Goal: Information Seeking & Learning: Learn about a topic

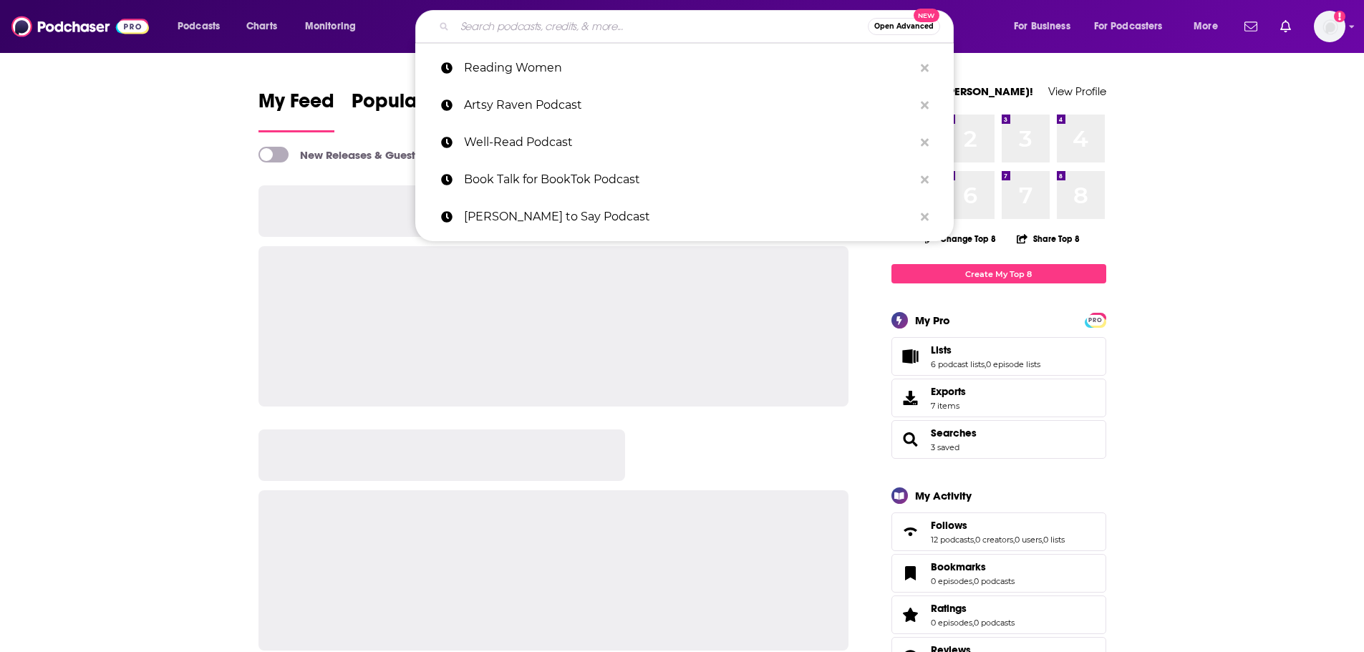
click at [664, 25] on input "Search podcasts, credits, & more..." at bounding box center [661, 26] width 413 height 23
paste input "CREATIVE. INSPIRED. HAPPY"
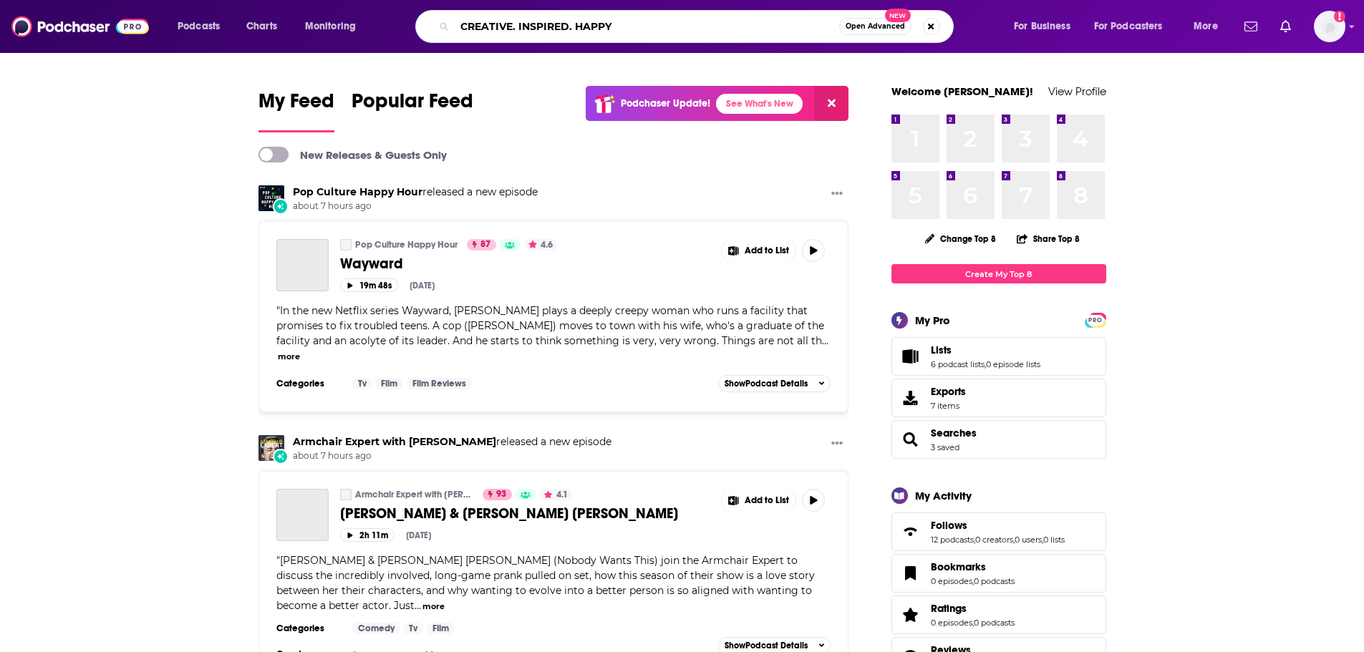
type input "CREATIVE. INSPIRED. HAPPY"
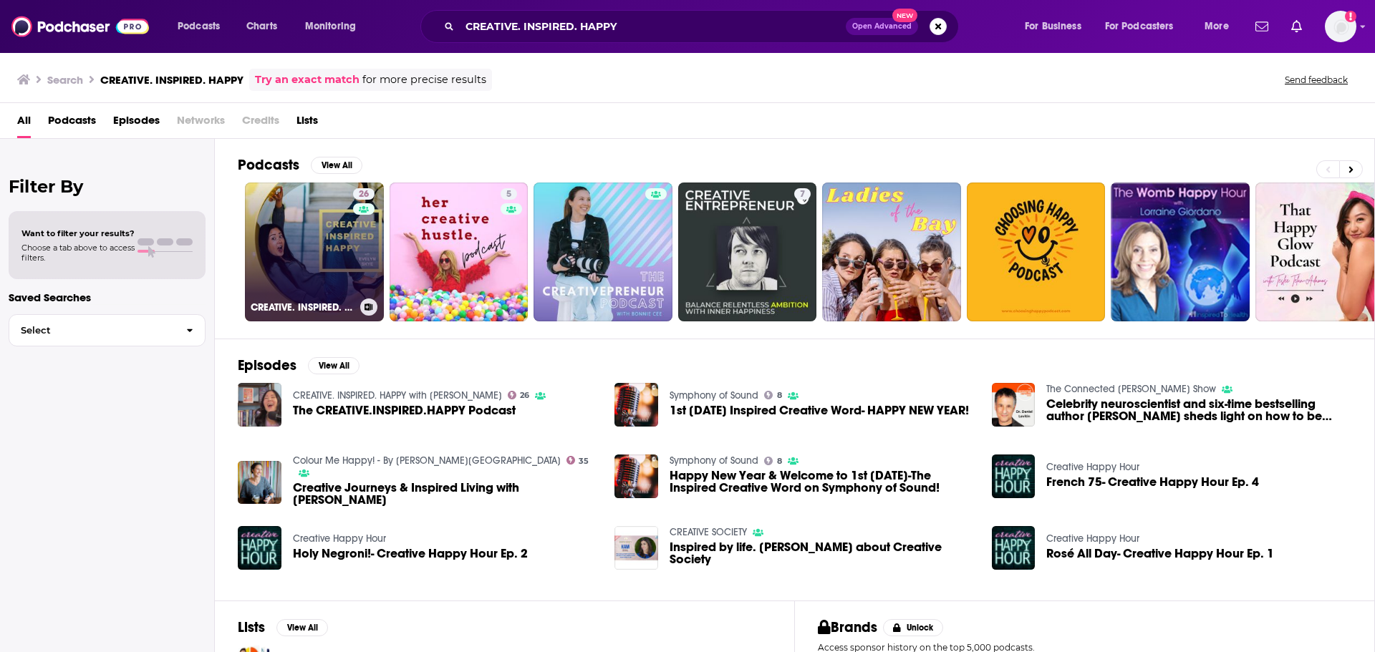
click at [321, 203] on link "26 CREATIVE. INSPIRED. HAPPY with Evelyn Skye" at bounding box center [314, 252] width 139 height 139
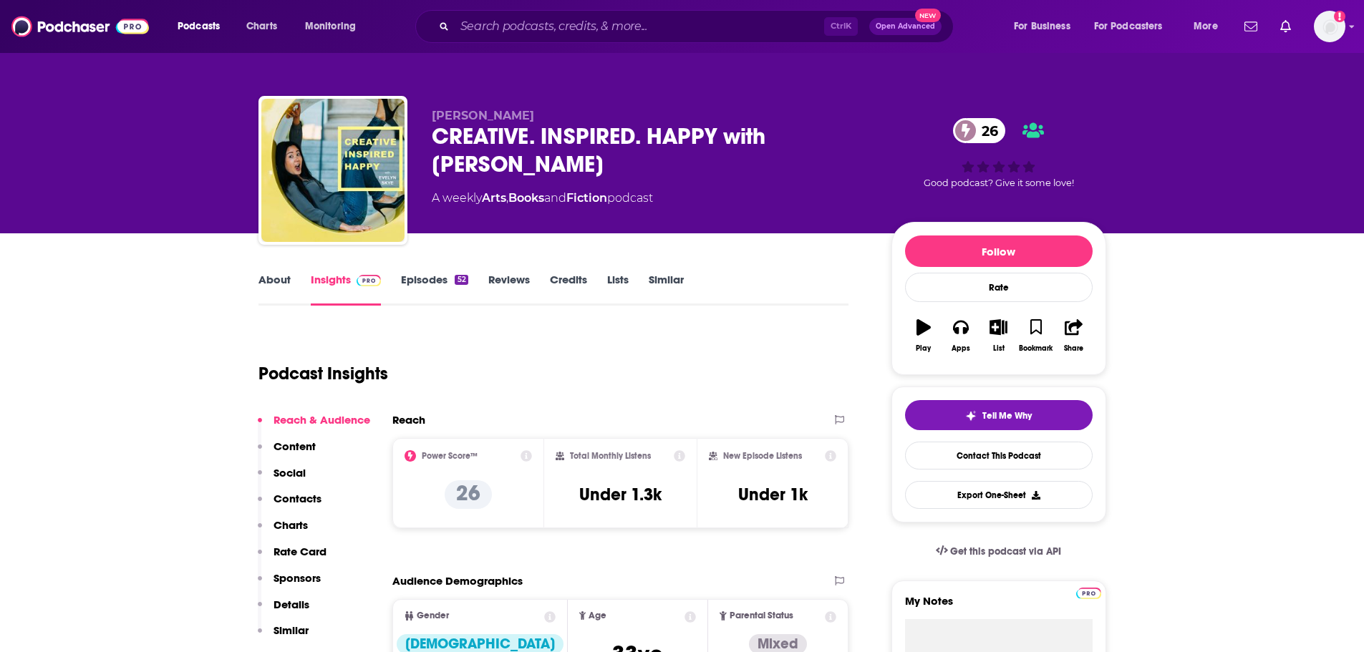
click at [269, 284] on link "About" at bounding box center [274, 289] width 32 height 33
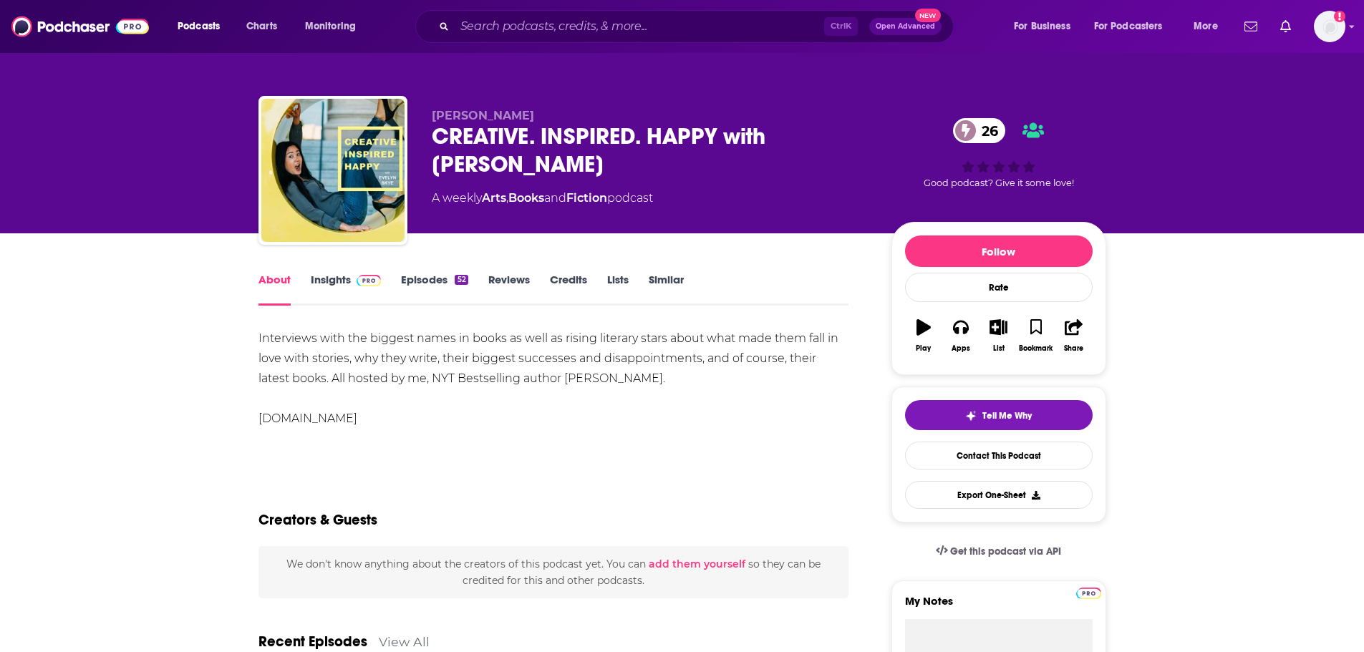
click at [347, 277] on link "Insights" at bounding box center [346, 289] width 71 height 33
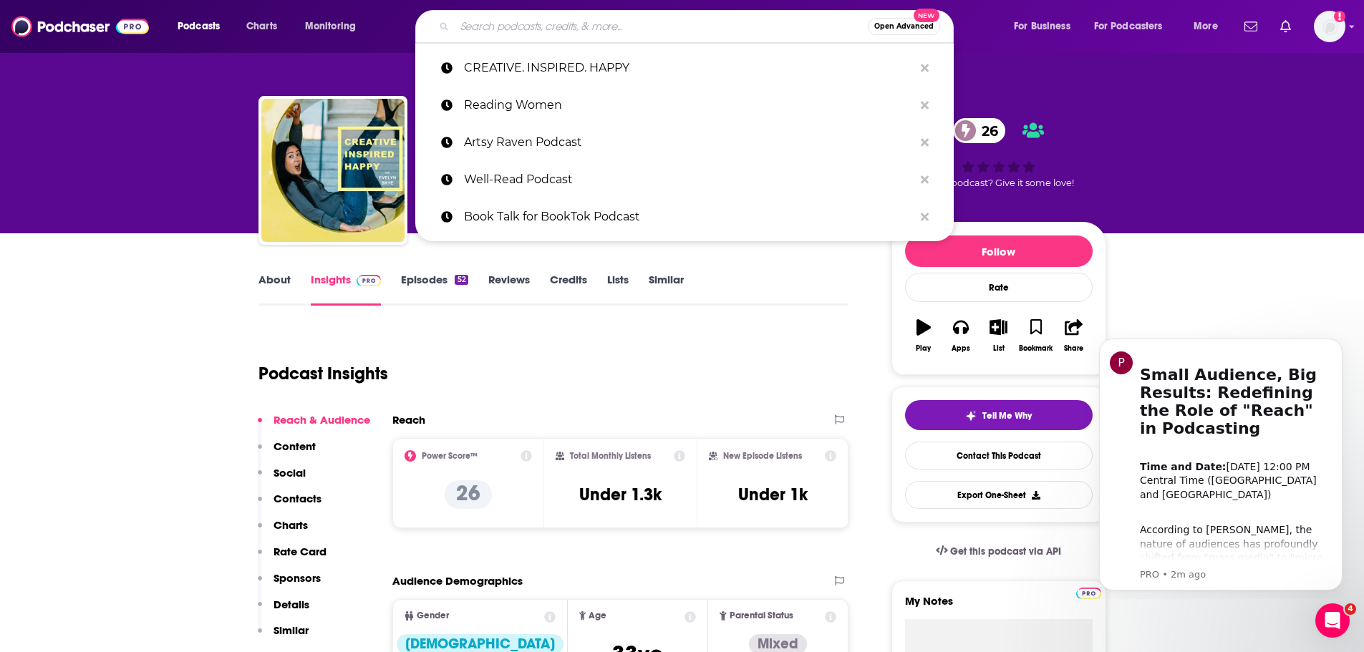
click at [634, 37] on input "Search podcasts, credits, & more..." at bounding box center [661, 26] width 413 height 23
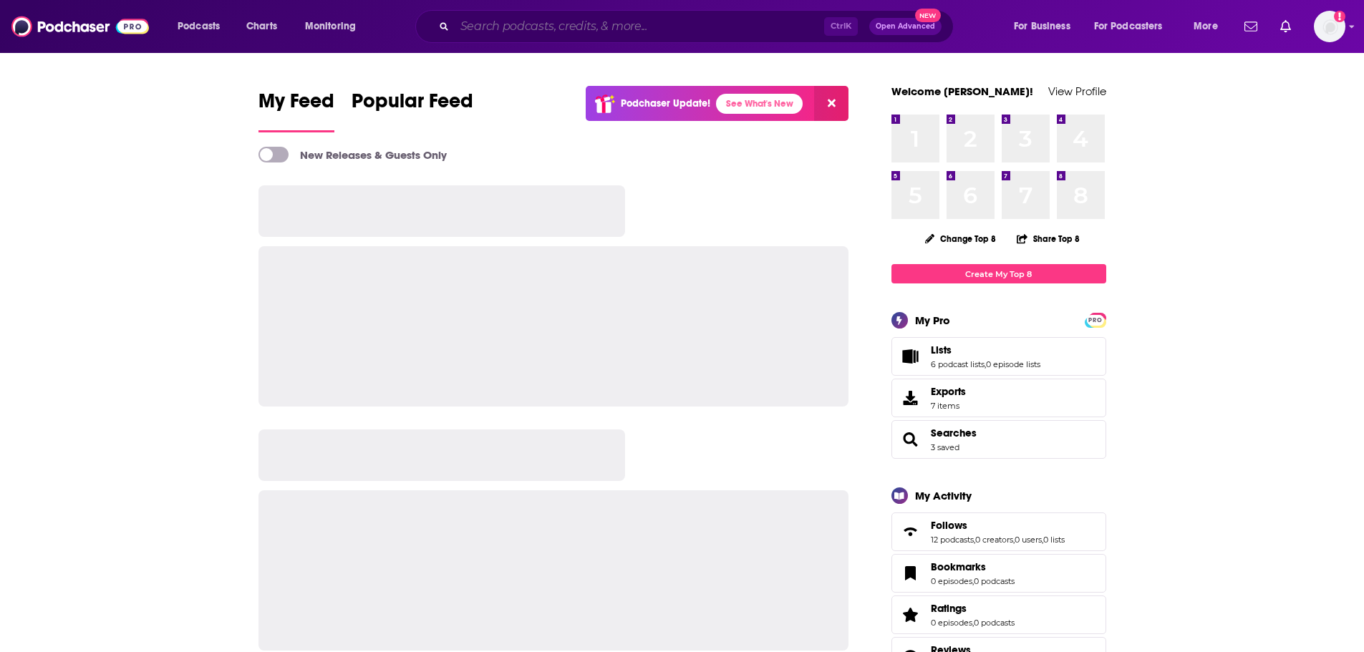
click at [611, 28] on input "Search podcasts, credits, & more..." at bounding box center [639, 26] width 369 height 23
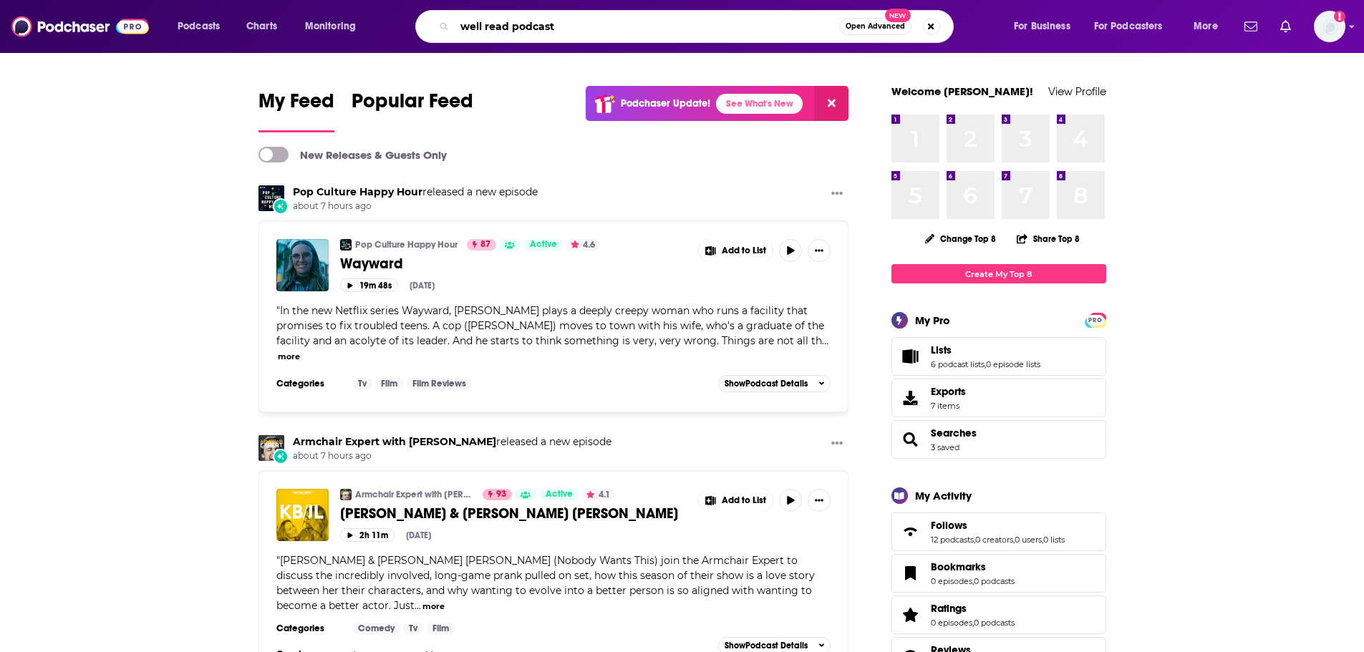
type input "well read podcast"
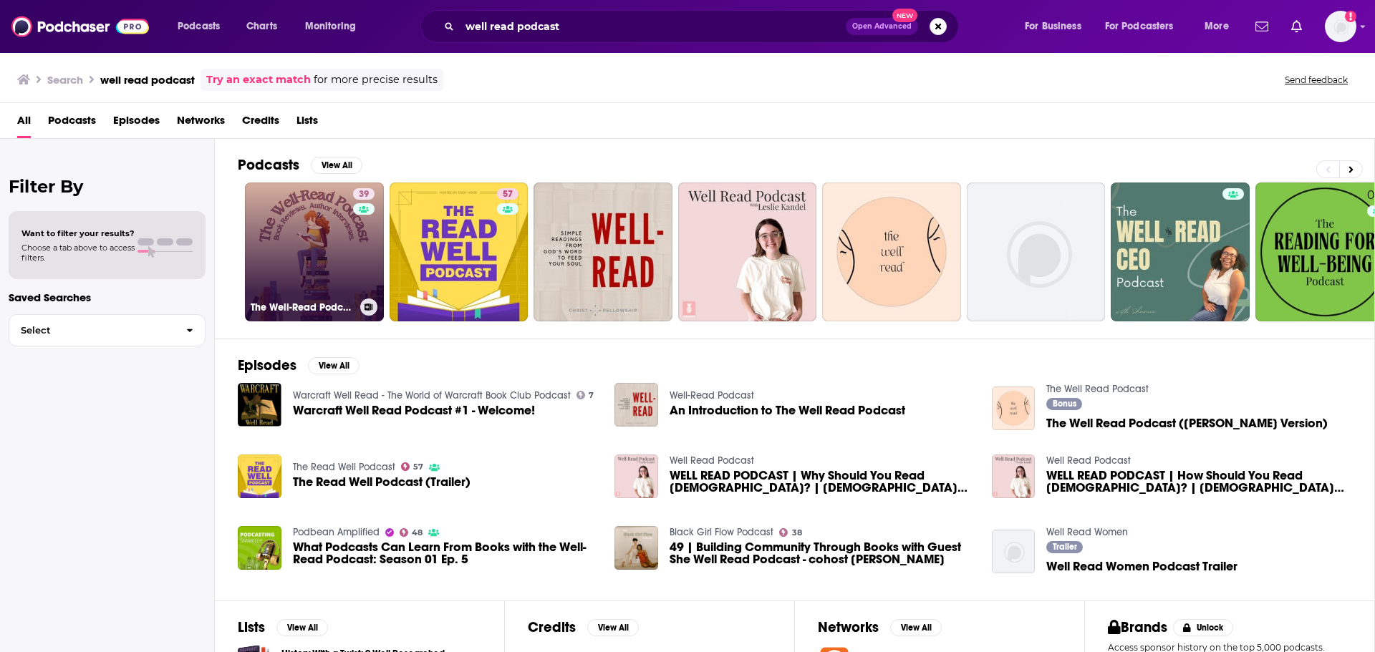
click at [342, 241] on link "39 The Well-Read Podcast" at bounding box center [314, 252] width 139 height 139
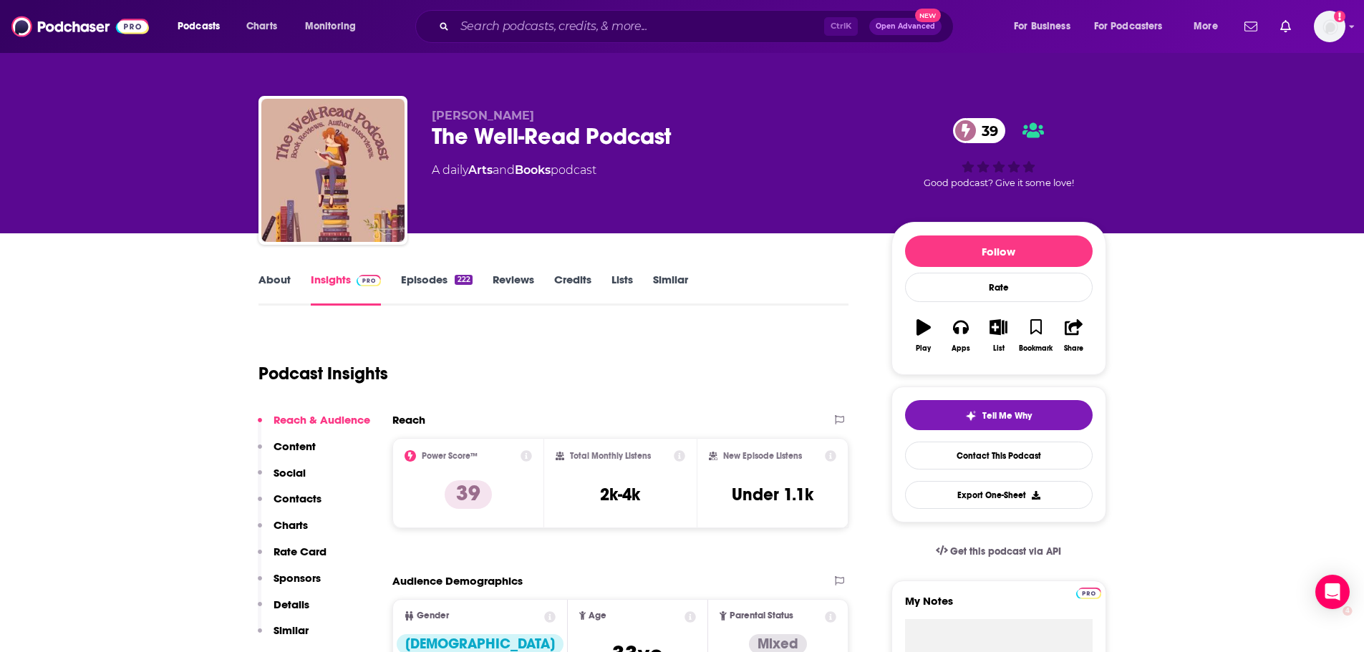
click at [525, 453] on icon at bounding box center [525, 455] width 11 height 11
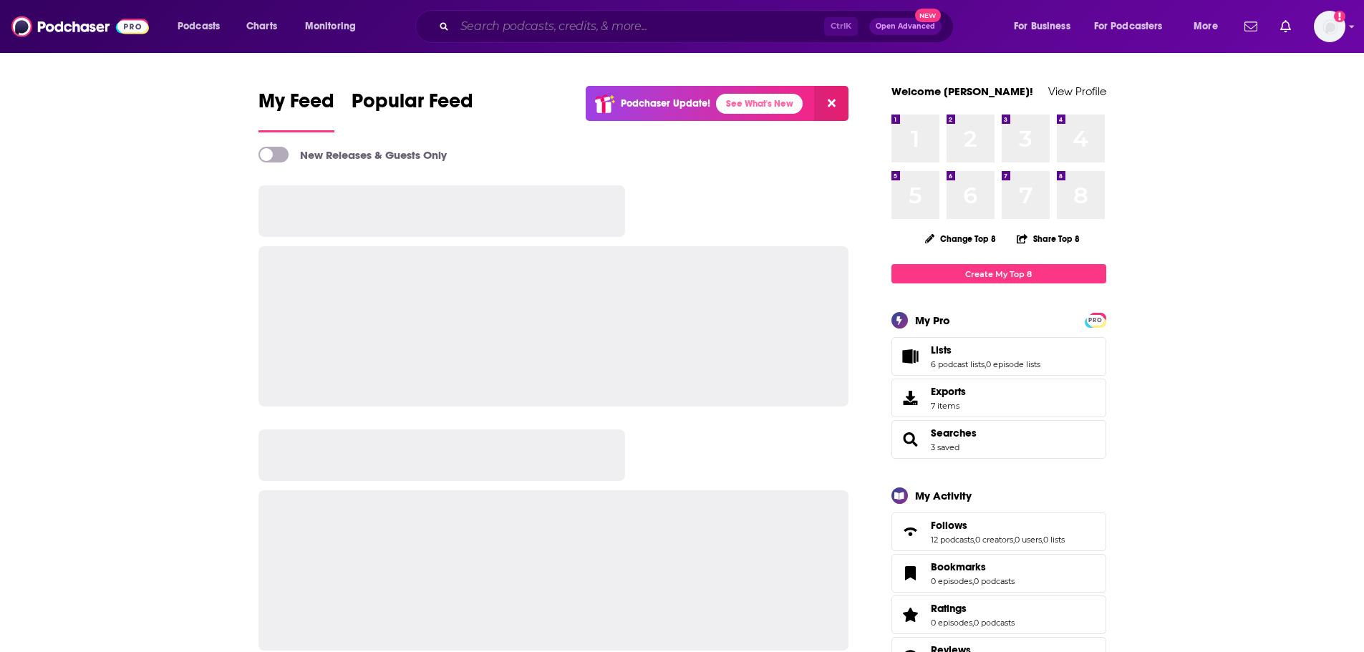
click at [553, 18] on input "Search podcasts, credits, & more..." at bounding box center [639, 26] width 369 height 23
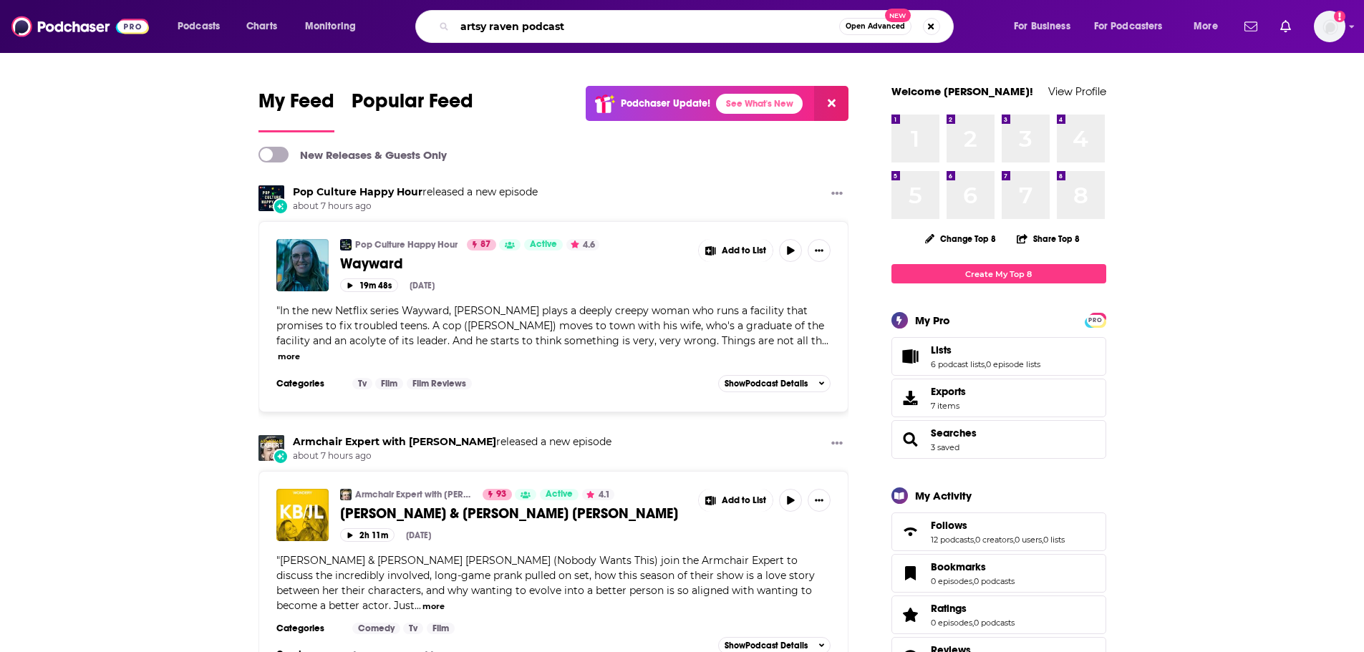
type input "artsy raven podcast"
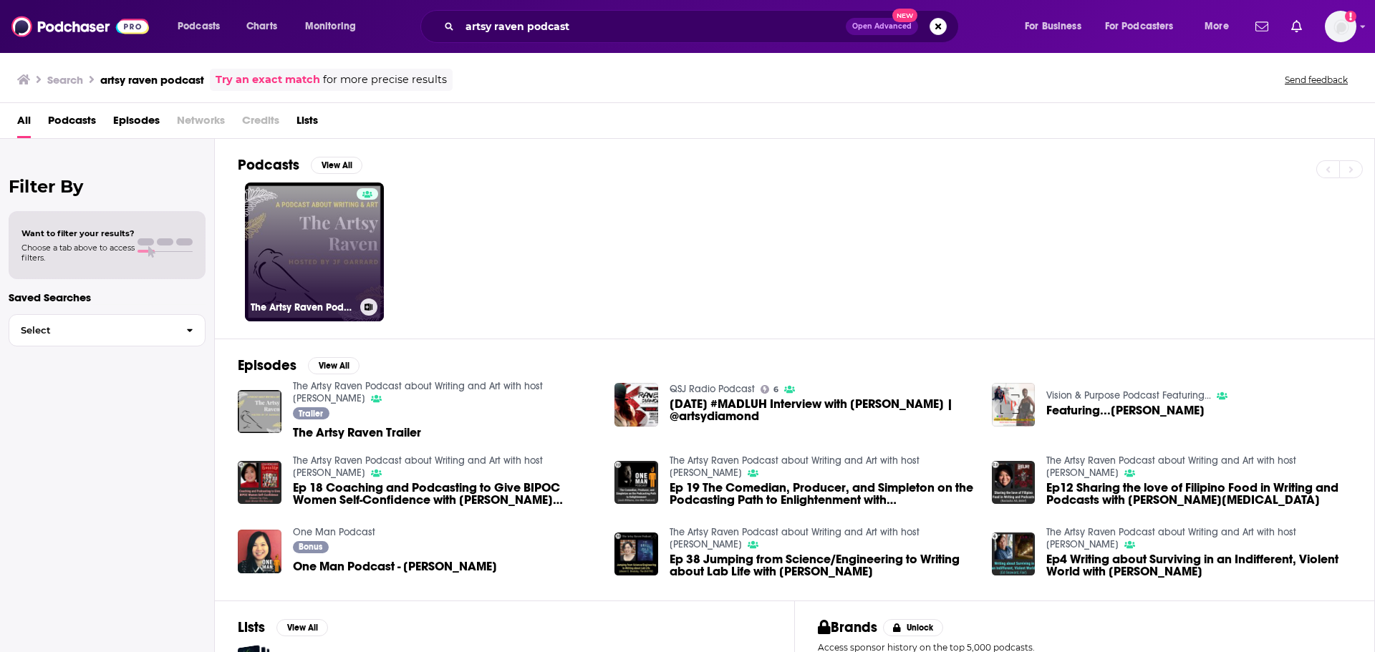
click at [334, 207] on link "The Artsy Raven Podcast about Writing and Art with host JF Garrard" at bounding box center [314, 252] width 139 height 139
